Goal: Complete application form

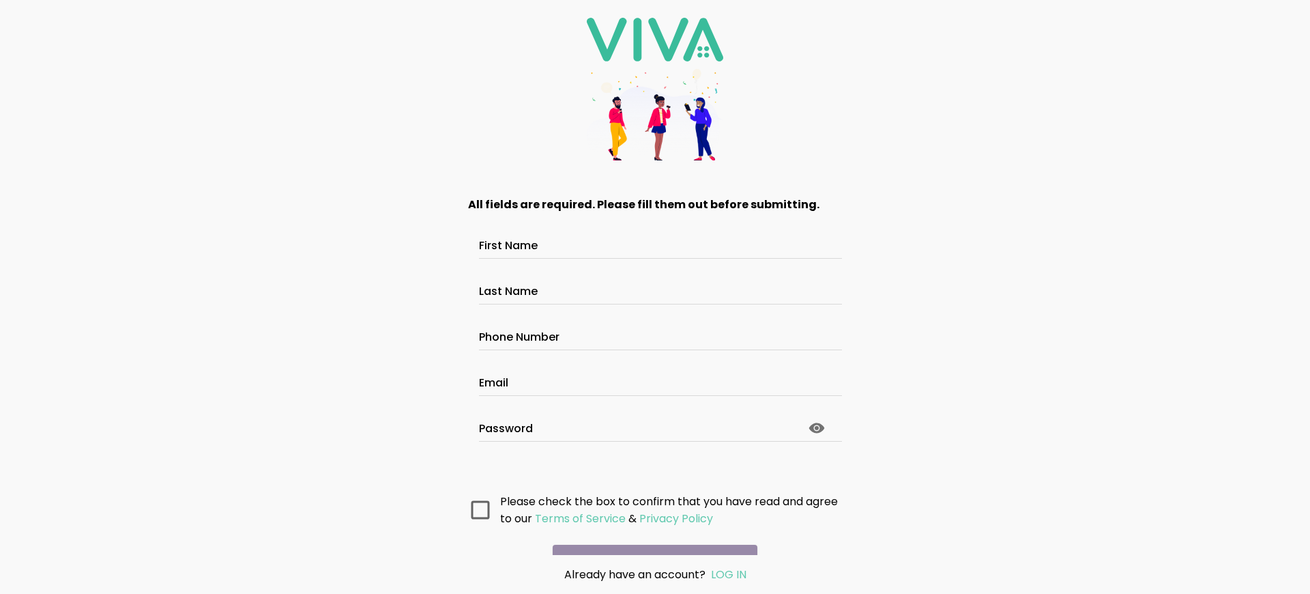
click at [650, 536] on main "All fields are required. Please fill them out before submitting. First Name Las…" at bounding box center [654, 366] width 409 height 377
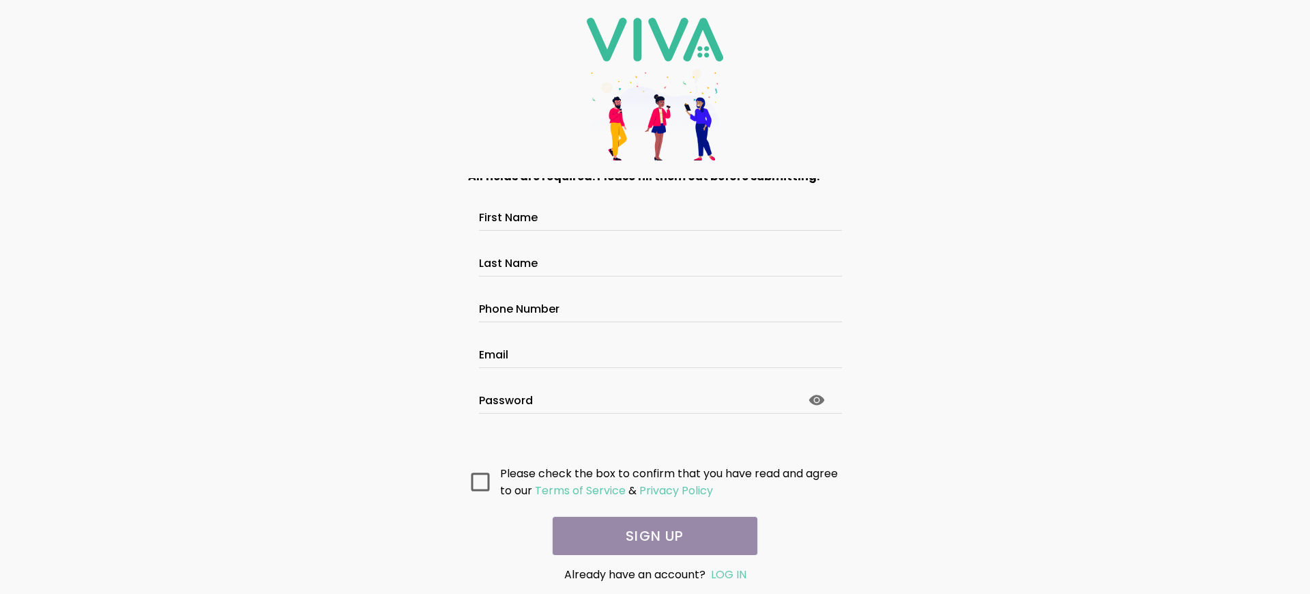
click at [650, 536] on main "All fields are required. Please fill them out before submitting. First Name Las…" at bounding box center [654, 366] width 409 height 377
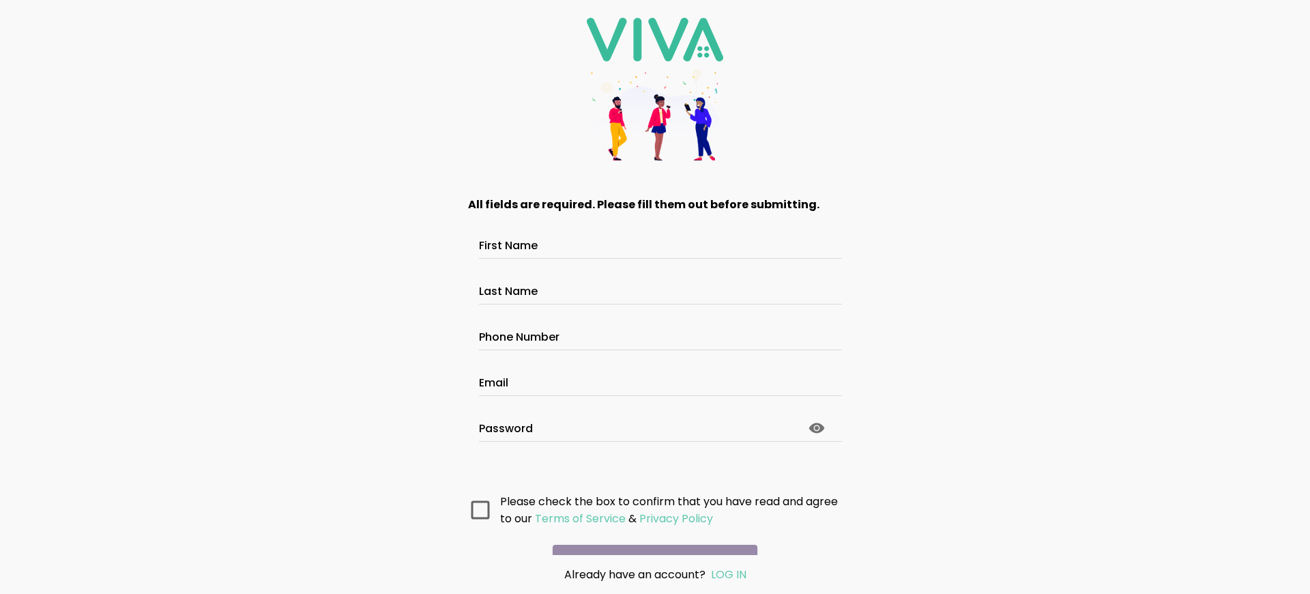
click at [650, 536] on main "All fields are required. Please fill them out before submitting. First Name Las…" at bounding box center [654, 366] width 409 height 377
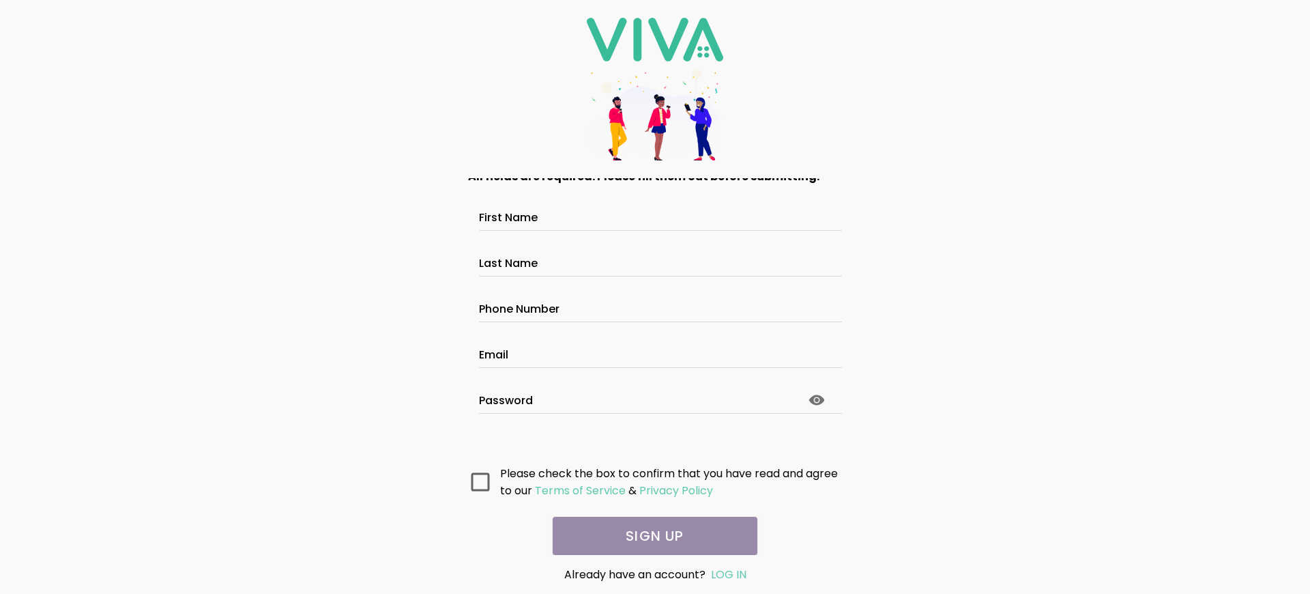
click at [650, 536] on main "All fields are required. Please fill them out before submitting. First Name Las…" at bounding box center [654, 366] width 409 height 377
